Goal: Check status: Check status

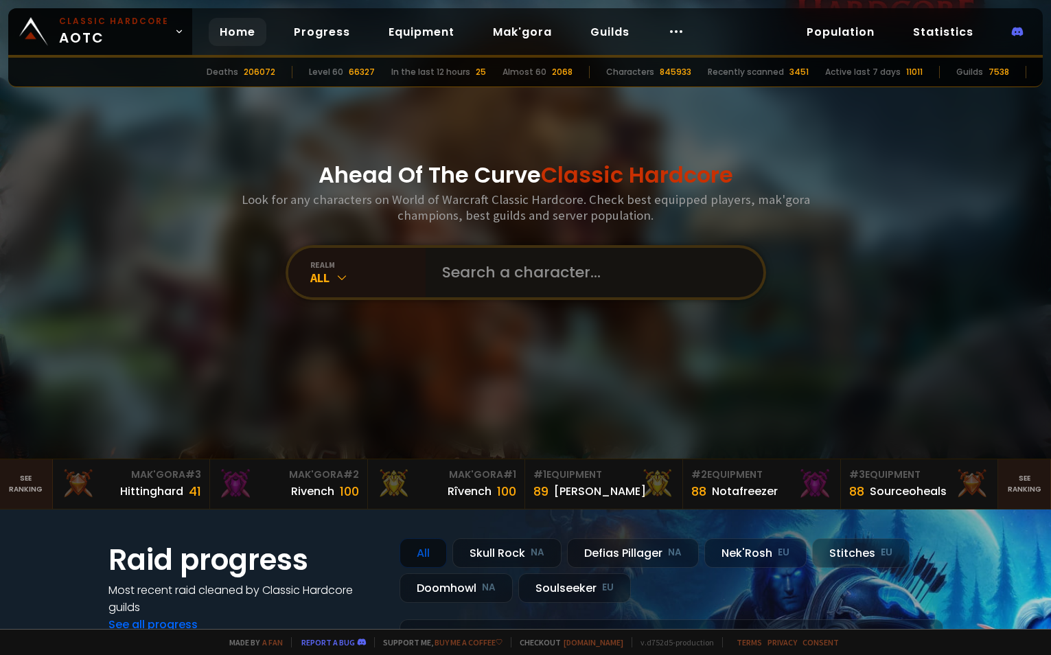
click at [540, 278] on input "text" at bounding box center [590, 272] width 313 height 49
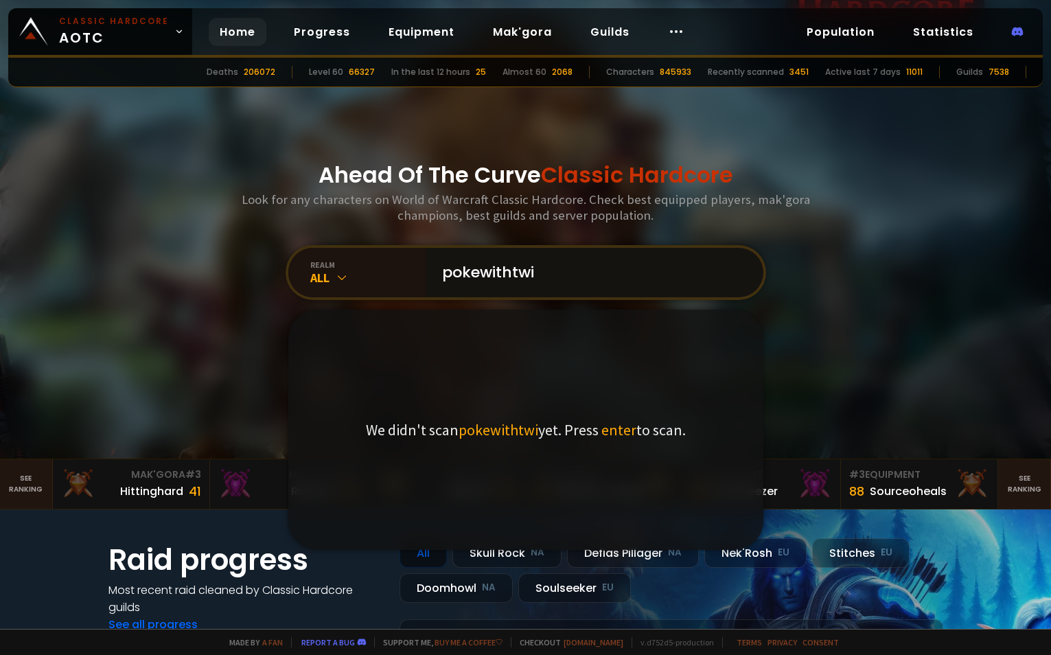
type input "pokewithtwig"
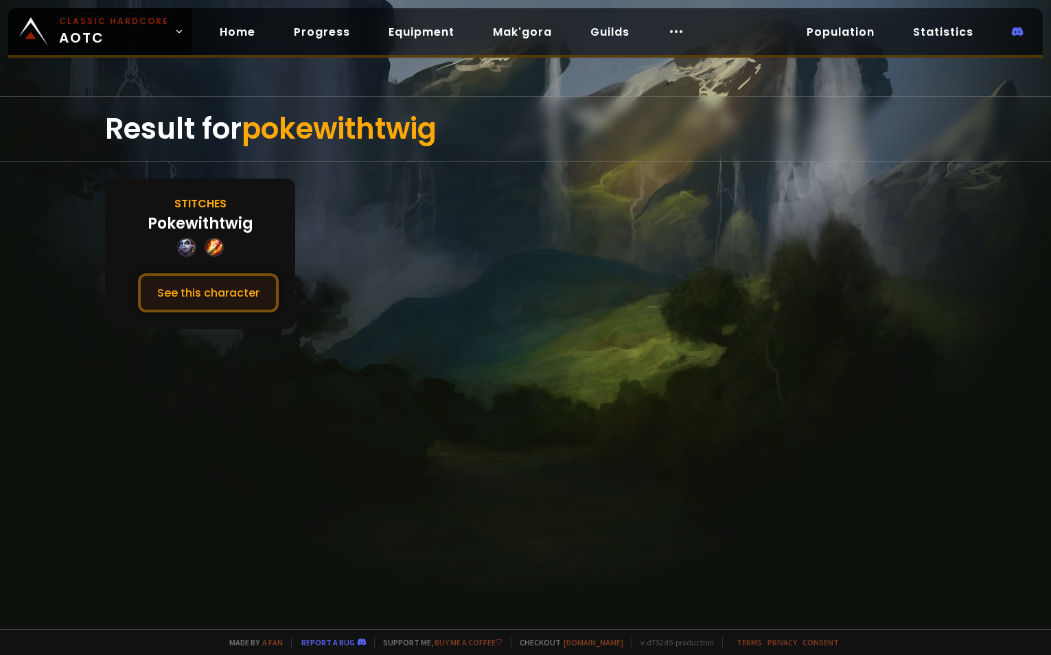
click at [224, 290] on button "See this character" at bounding box center [208, 292] width 141 height 39
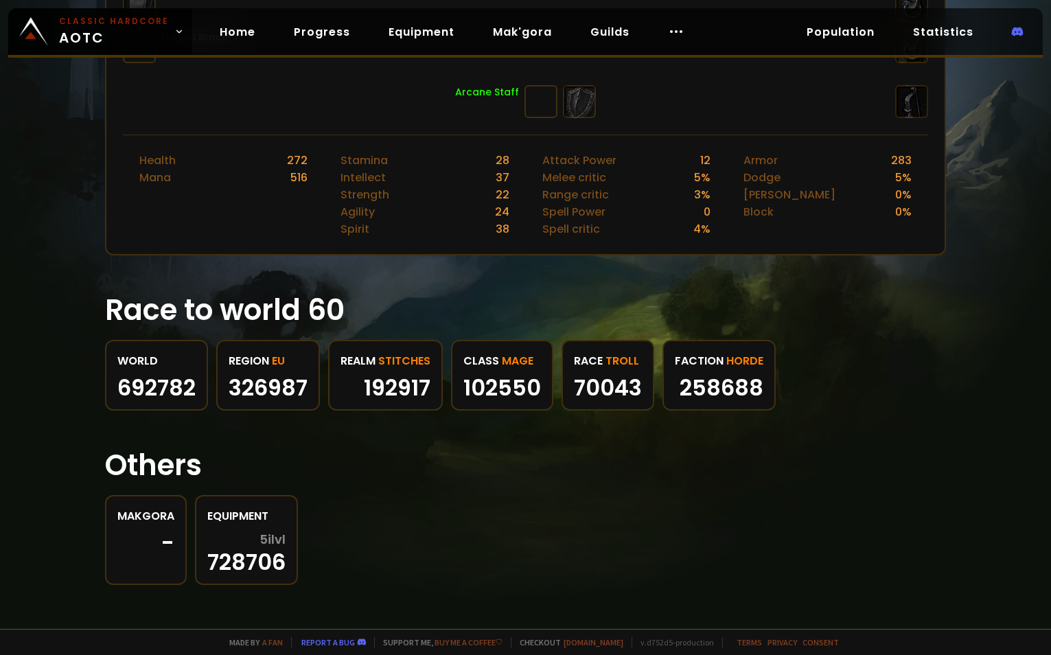
scroll to position [521, 0]
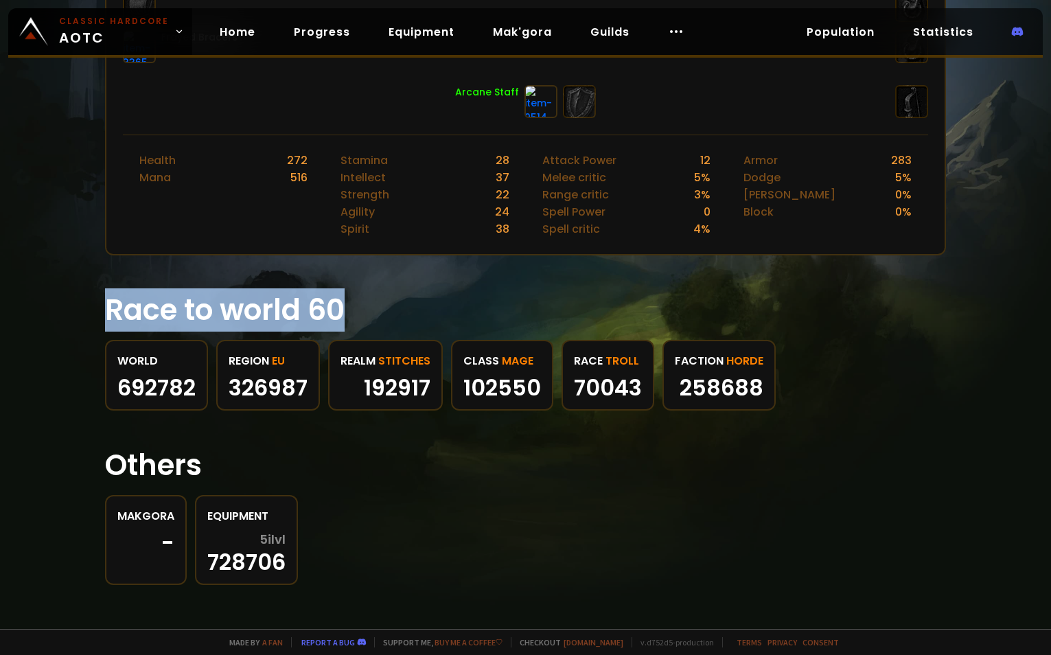
drag, startPoint x: 109, startPoint y: 320, endPoint x: 365, endPoint y: 314, distance: 255.4
click at [365, 314] on h1 "Race to world 60" at bounding box center [525, 309] width 841 height 43
click at [330, 310] on h1 "Race to world 60" at bounding box center [525, 309] width 841 height 43
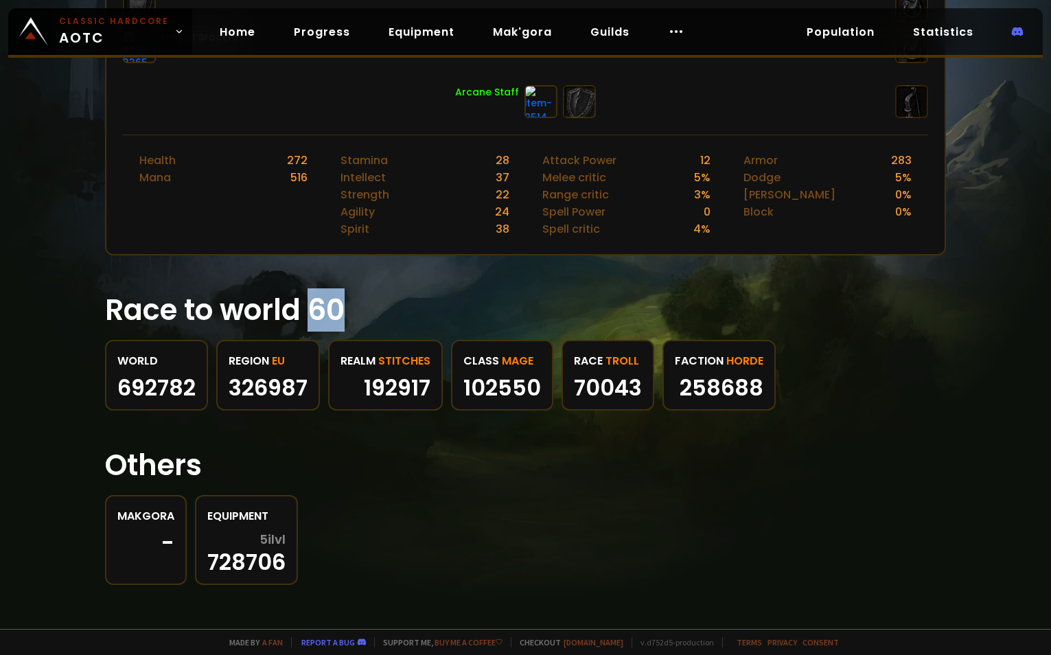
click at [330, 310] on h1 "Race to world 60" at bounding box center [525, 309] width 841 height 43
click at [253, 316] on h1 "Race to world 60" at bounding box center [525, 309] width 841 height 43
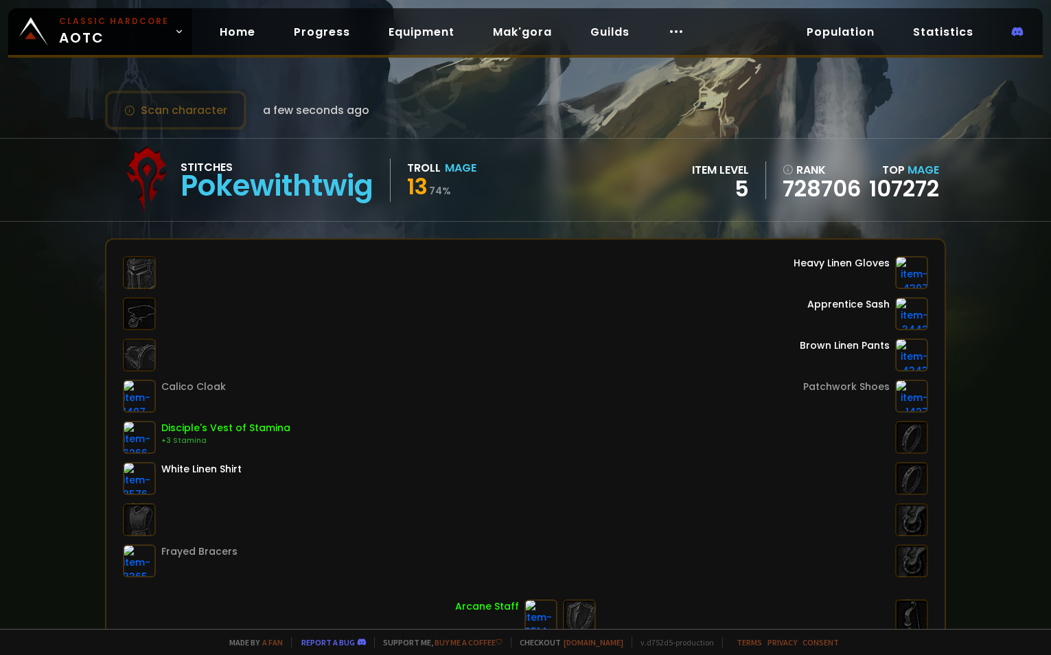
scroll to position [0, 0]
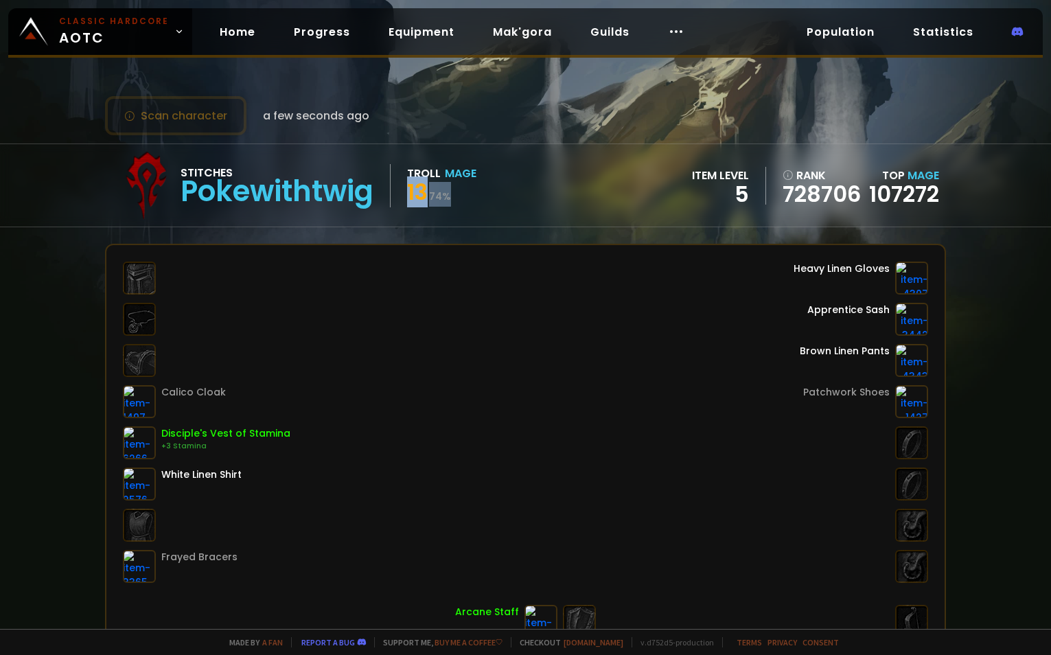
drag, startPoint x: 409, startPoint y: 187, endPoint x: 459, endPoint y: 195, distance: 50.7
click at [459, 195] on div "Stitches Pokewithtwig Troll Mage 13 74 %" at bounding box center [294, 185] width 365 height 69
click at [459, 195] on div "13 74 %" at bounding box center [441, 194] width 69 height 25
drag, startPoint x: 465, startPoint y: 198, endPoint x: 404, endPoint y: 197, distance: 61.1
click at [404, 197] on div "Stitches Pokewithtwig Troll Mage 13 74 %" at bounding box center [294, 185] width 365 height 69
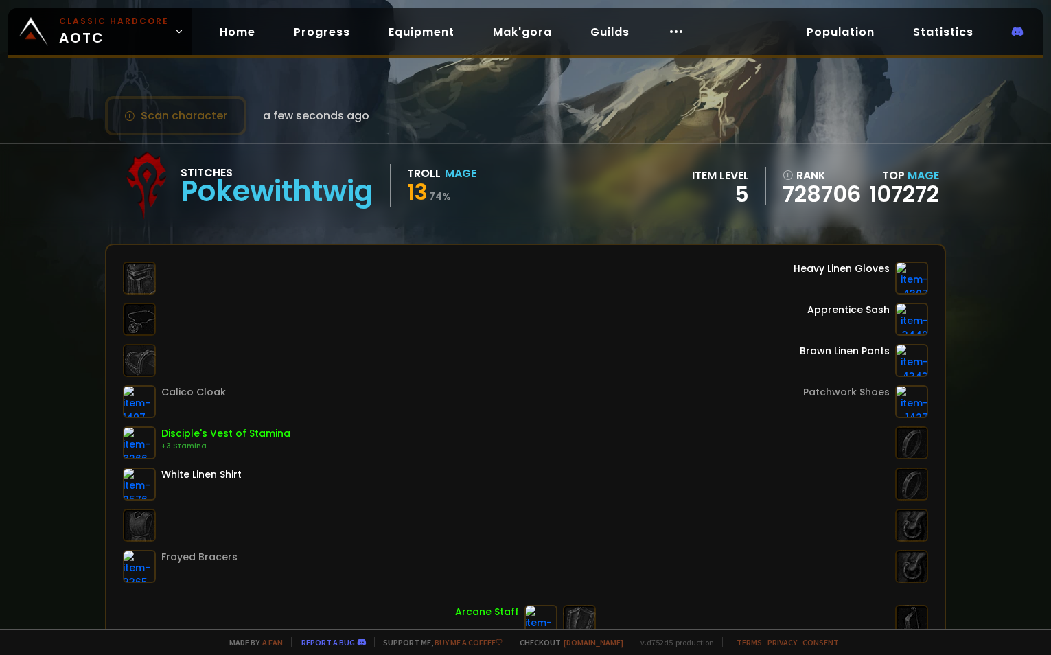
click at [404, 196] on div "Stitches Pokewithtwig Troll Mage 13 74 %" at bounding box center [294, 185] width 365 height 69
drag, startPoint x: 686, startPoint y: 178, endPoint x: 753, endPoint y: 202, distance: 71.2
click at [753, 202] on div "Stitches Pokewithtwig Troll Mage 13 74 % item level 5 rank 728706 Top Mage 1072…" at bounding box center [525, 185] width 841 height 82
click at [712, 197] on div "5" at bounding box center [720, 194] width 57 height 21
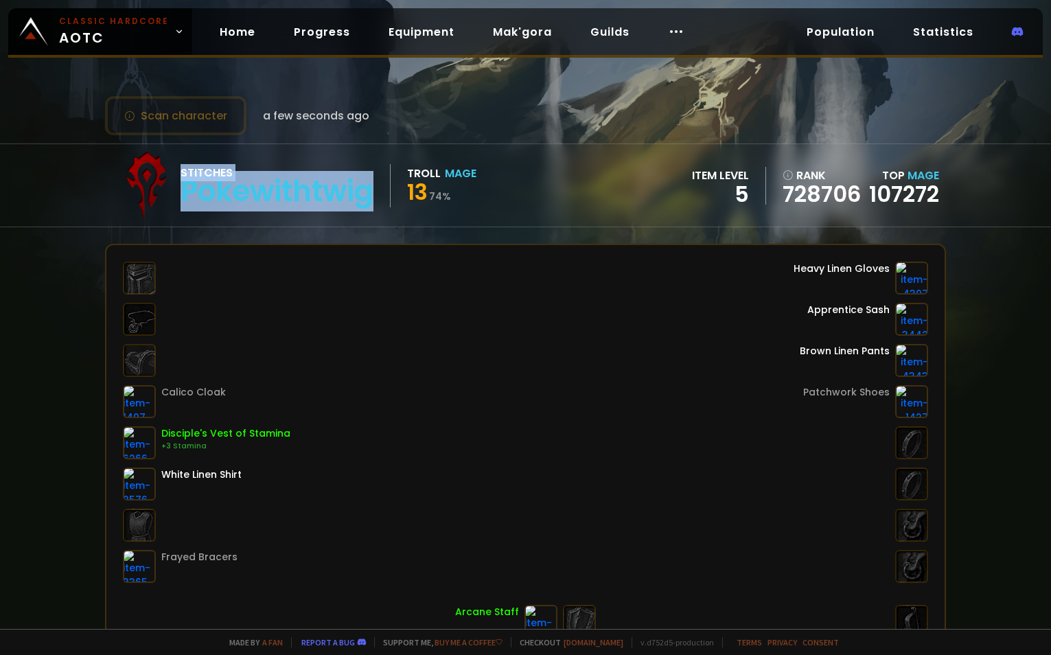
drag, startPoint x: 183, startPoint y: 173, endPoint x: 393, endPoint y: 207, distance: 212.7
click at [391, 207] on div "Stitches Pokewithtwig" at bounding box center [286, 185] width 210 height 43
click at [325, 196] on div "Pokewithtwig" at bounding box center [277, 191] width 193 height 21
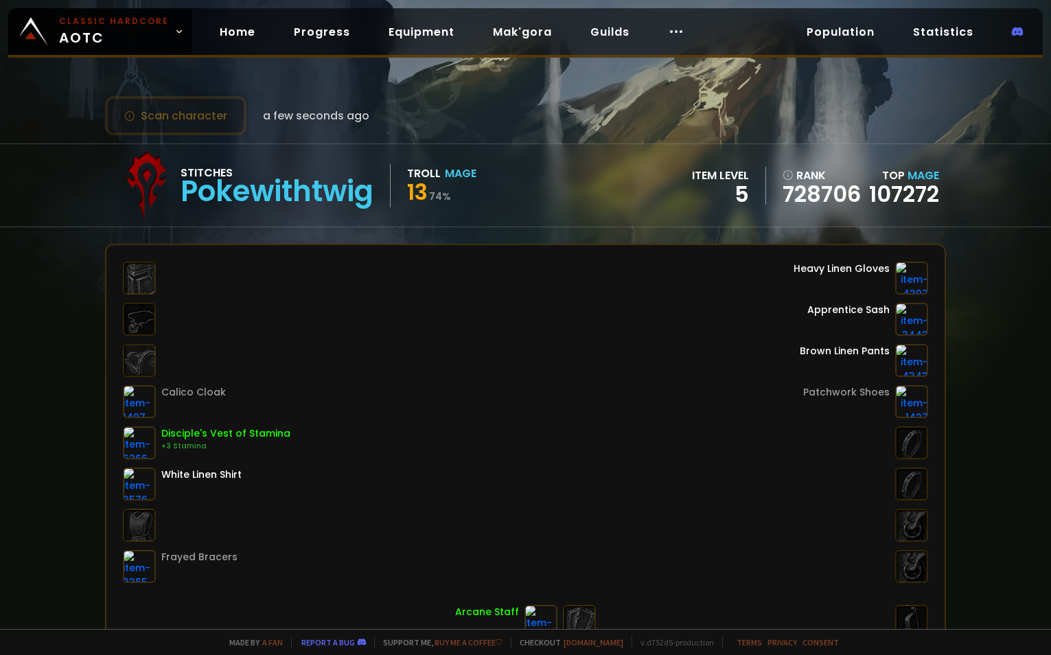
click at [408, 165] on div "Stitches Pokewithtwig Troll Mage 13 74 %" at bounding box center [294, 185] width 365 height 69
drag, startPoint x: 408, startPoint y: 165, endPoint x: 472, endPoint y: 195, distance: 70.6
click at [472, 195] on div "Stitches Pokewithtwig Troll Mage 13 74 %" at bounding box center [294, 185] width 365 height 69
click at [472, 195] on div "13 74 %" at bounding box center [441, 194] width 69 height 25
